Goal: Find specific fact: Find contact information

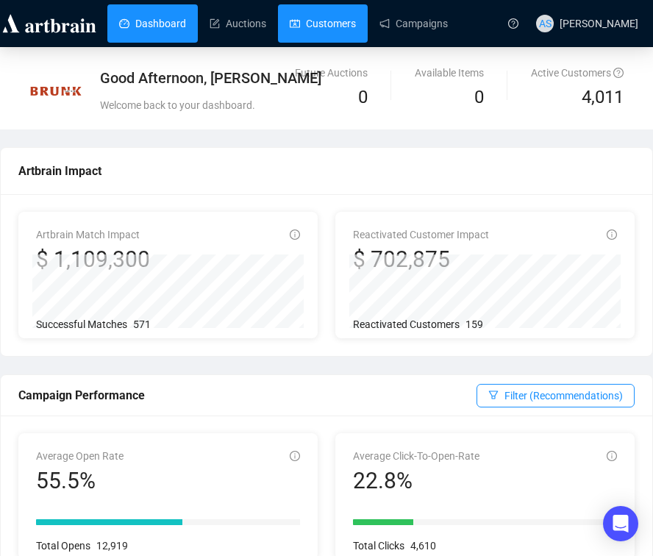
click at [321, 27] on link "Customers" at bounding box center [323, 23] width 66 height 38
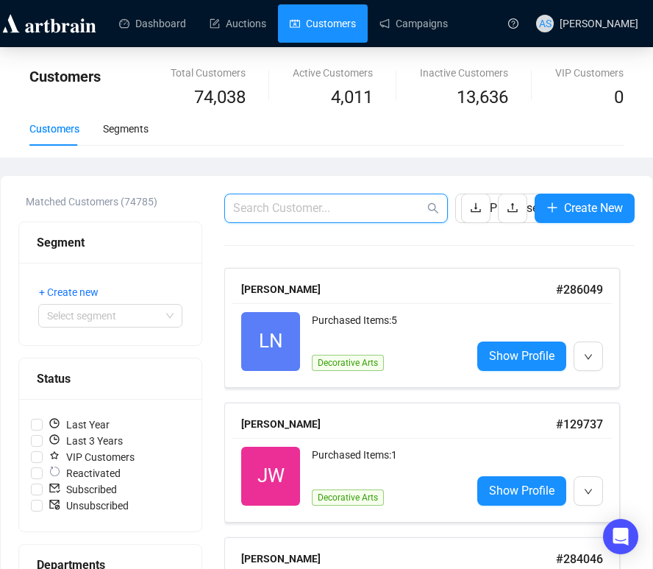
click at [316, 202] on input "text" at bounding box center [328, 208] width 191 height 18
type input "[PERSON_NAME]"
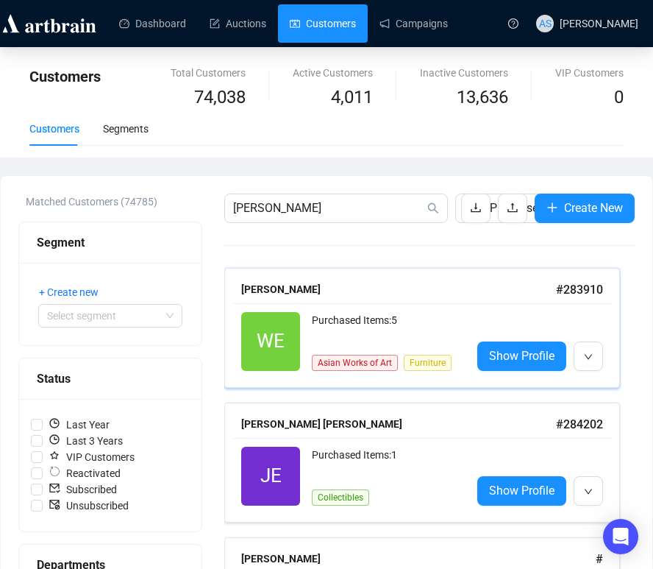
click at [324, 321] on div "Purchased Items: 5" at bounding box center [386, 326] width 148 height 29
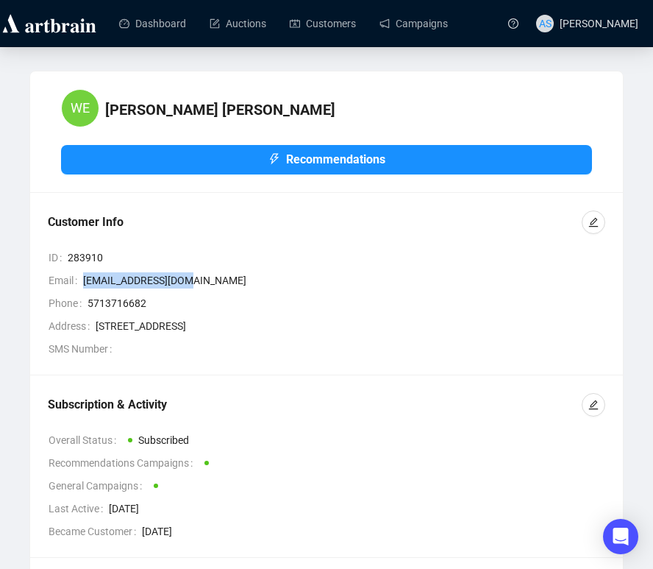
drag, startPoint x: 214, startPoint y: 276, endPoint x: 82, endPoint y: 285, distance: 132.0
click at [83, 285] on span "[EMAIL_ADDRESS][DOMAIN_NAME]" at bounding box center [344, 280] width 522 height 16
copy span "[EMAIL_ADDRESS][DOMAIN_NAME]"
drag, startPoint x: 230, startPoint y: 331, endPoint x: 93, endPoint y: 328, distance: 136.9
click at [93, 328] on div "Address [STREET_ADDRESS]" at bounding box center [327, 326] width 557 height 16
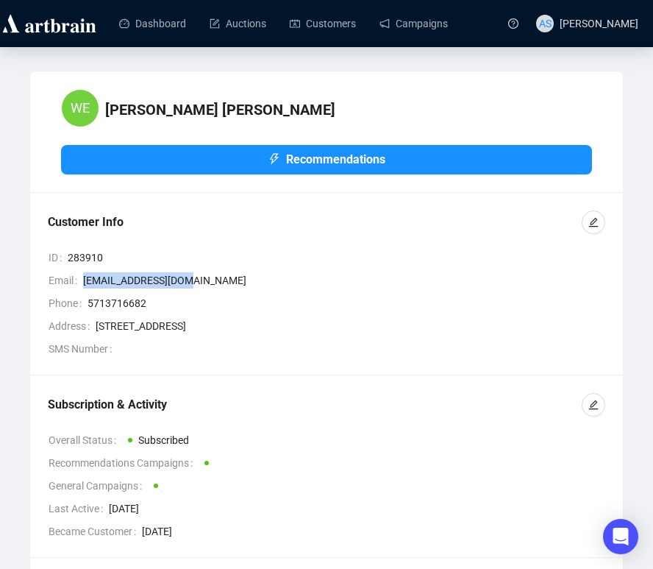
copy div "[STREET_ADDRESS]"
click at [341, 16] on link "Customers" at bounding box center [323, 23] width 66 height 38
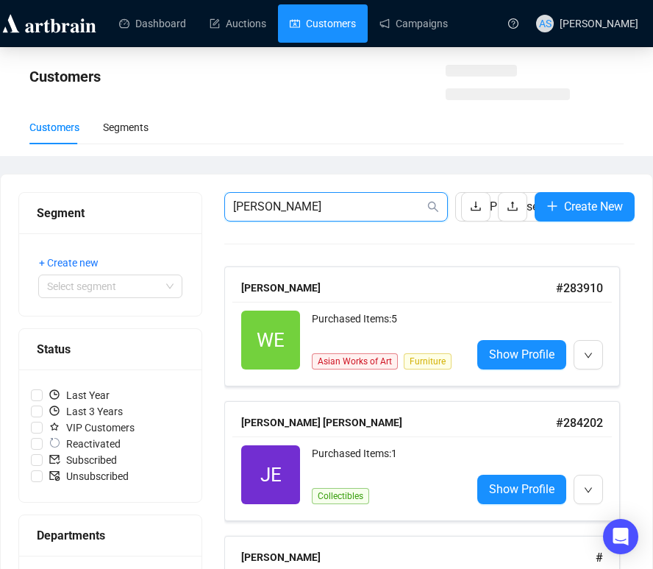
drag, startPoint x: 338, startPoint y: 210, endPoint x: 204, endPoint y: 200, distance: 134.3
paste input "[PERSON_NAME][EMAIL_ADDRESS][PERSON_NAME][DOMAIN_NAME]"
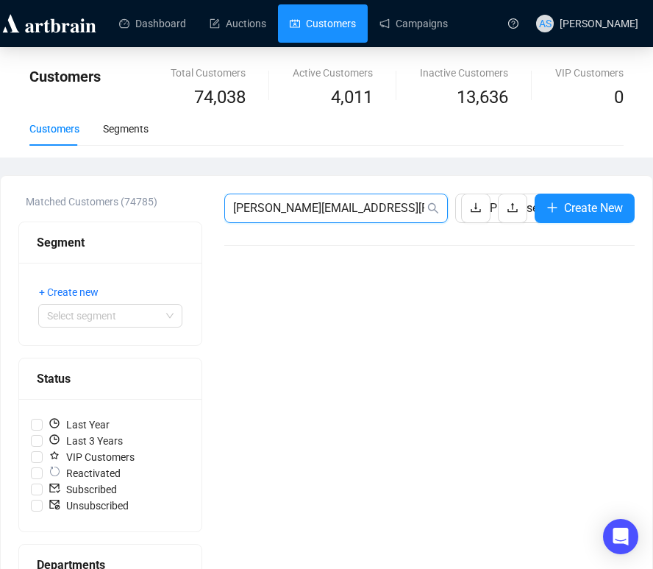
drag, startPoint x: 372, startPoint y: 213, endPoint x: 215, endPoint y: 202, distance: 157.9
click at [215, 202] on div "Matched Customers (74785) Segment + Create new Select segment Status Last Year …" at bounding box center [326, 560] width 616 height 734
type input "[PERSON_NAME]"
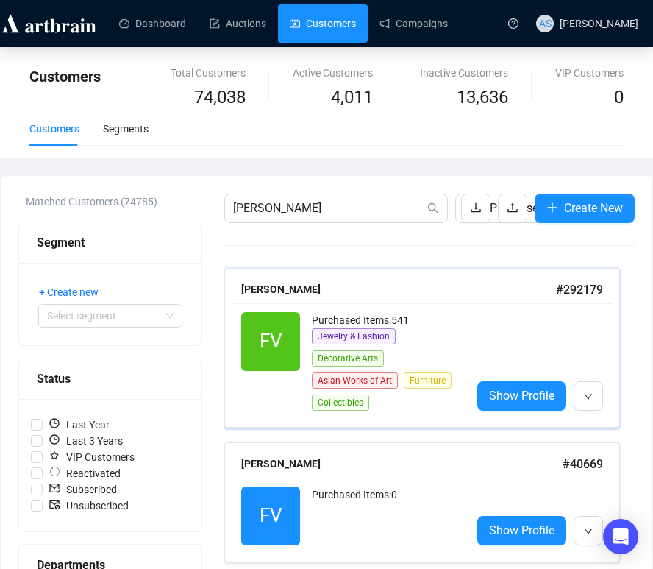
click at [268, 307] on div "FV Reactivated Purchased Items: 541 Jewelry & Fashion Decorative Arts Asian Wor…" at bounding box center [422, 361] width 380 height 116
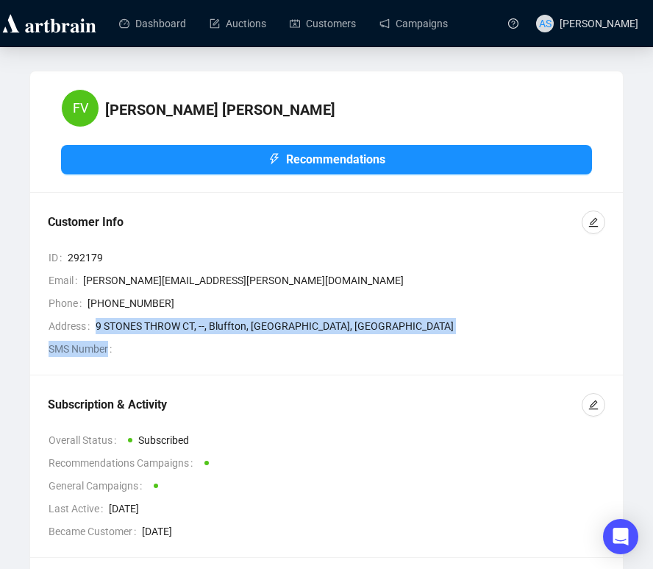
drag, startPoint x: 95, startPoint y: 324, endPoint x: 179, endPoint y: 333, distance: 84.4
click at [179, 333] on span "9 STONES THROW CT, --, Bluffton, [GEOGRAPHIC_DATA], [GEOGRAPHIC_DATA]" at bounding box center [351, 326] width 510 height 16
drag, startPoint x: 338, startPoint y: 325, endPoint x: 97, endPoint y: 328, distance: 241.3
click at [97, 328] on span "9 STONES THROW CT, --, Bluffton, [GEOGRAPHIC_DATA], [GEOGRAPHIC_DATA]" at bounding box center [351, 326] width 510 height 16
copy span "STONES THROW CT, --, [GEOGRAPHIC_DATA], [GEOGRAPHIC_DATA], [GEOGRAPHIC_DATA]"
